Goal: Information Seeking & Learning: Learn about a topic

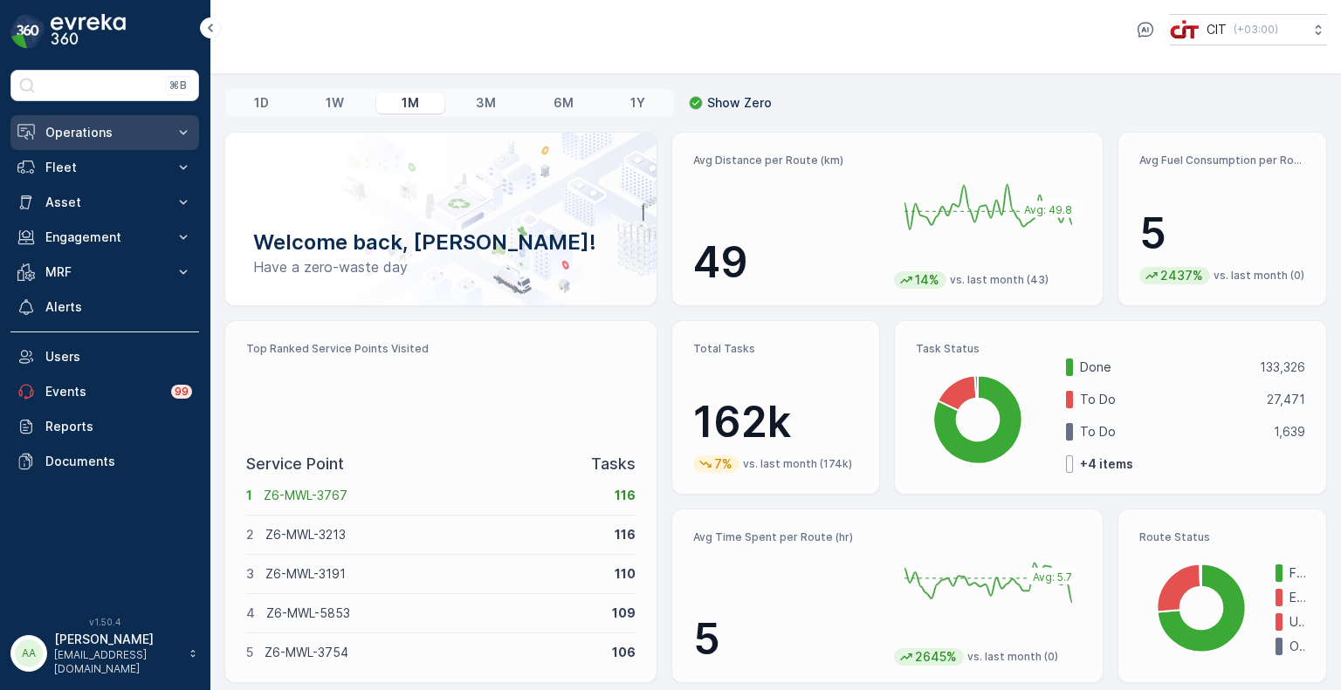
click at [60, 135] on p "Operations" at bounding box center [104, 132] width 119 height 17
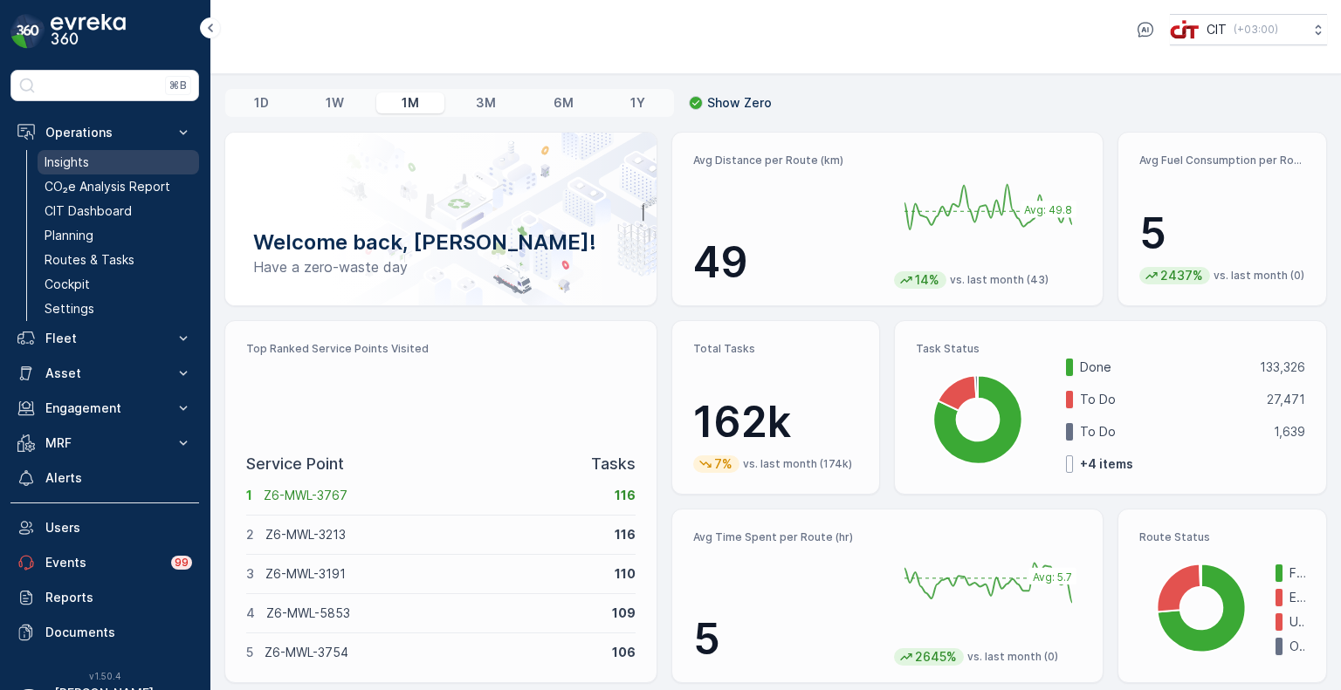
click at [74, 156] on p "Insights" at bounding box center [67, 162] width 45 height 17
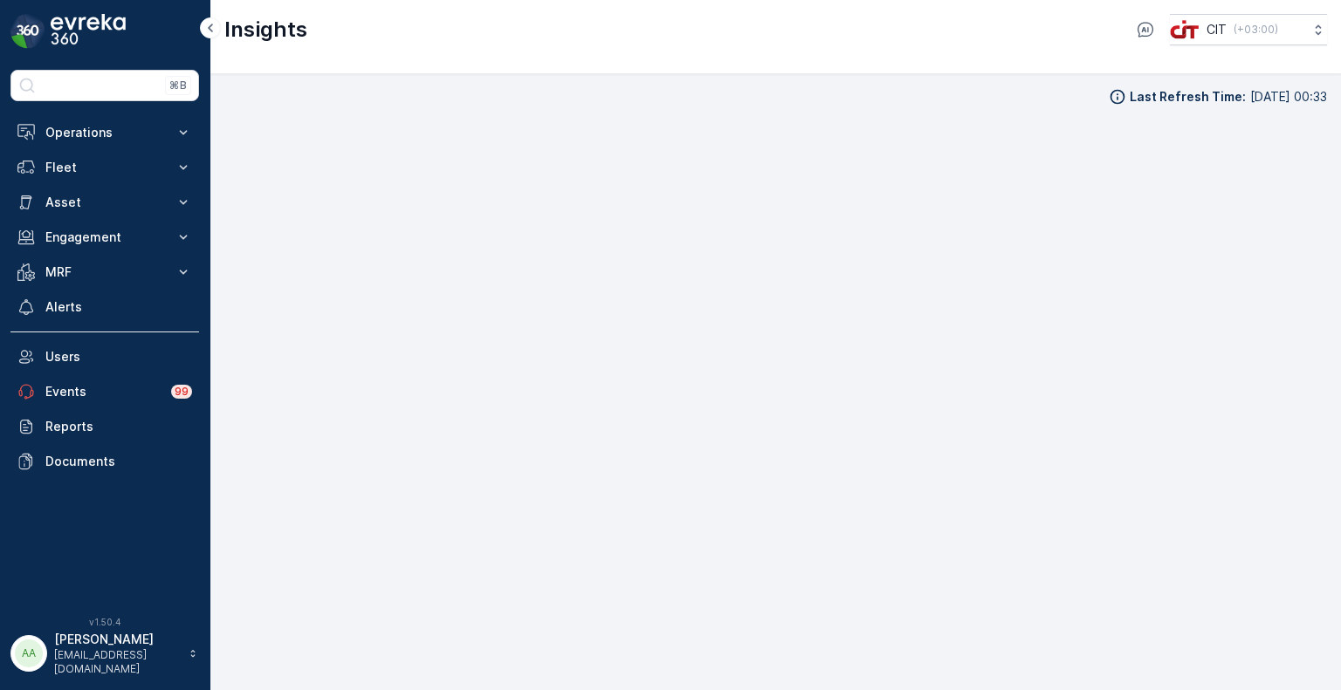
scroll to position [14, 0]
